Goal: Task Accomplishment & Management: Use online tool/utility

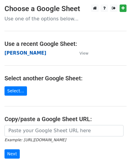
click at [18, 54] on strong "[PERSON_NAME]" at bounding box center [25, 52] width 42 height 5
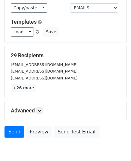
scroll to position [71, 0]
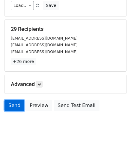
click at [18, 107] on link "Send" at bounding box center [14, 105] width 20 height 11
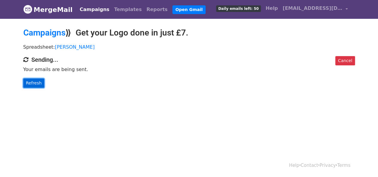
click at [39, 83] on link "Refresh" at bounding box center [33, 83] width 21 height 9
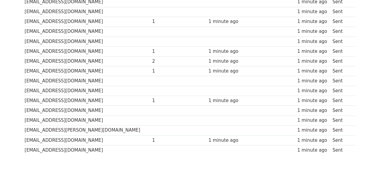
scroll to position [258, 0]
